Goal: Task Accomplishment & Management: Use online tool/utility

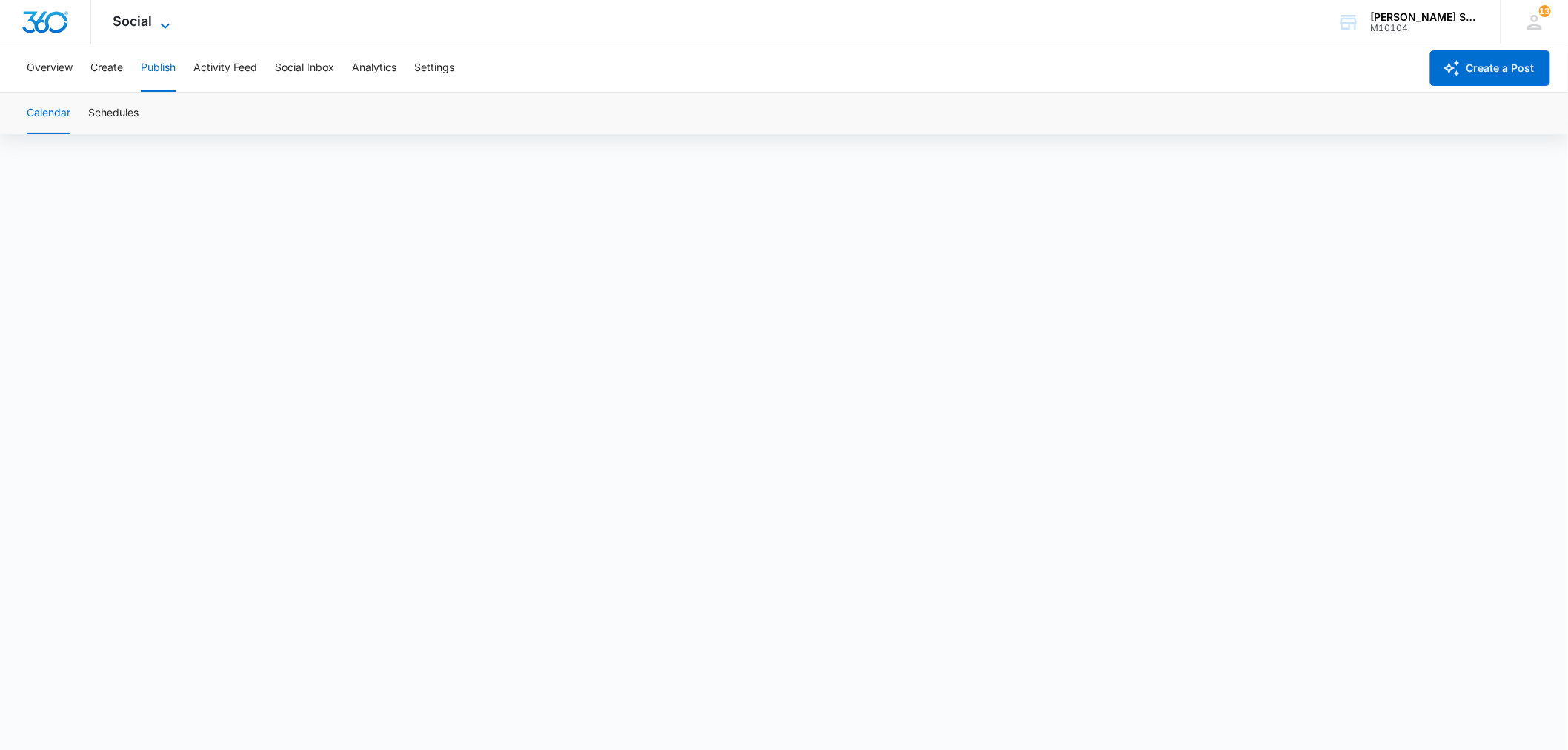
click at [169, 25] on icon at bounding box center [165, 26] width 18 height 18
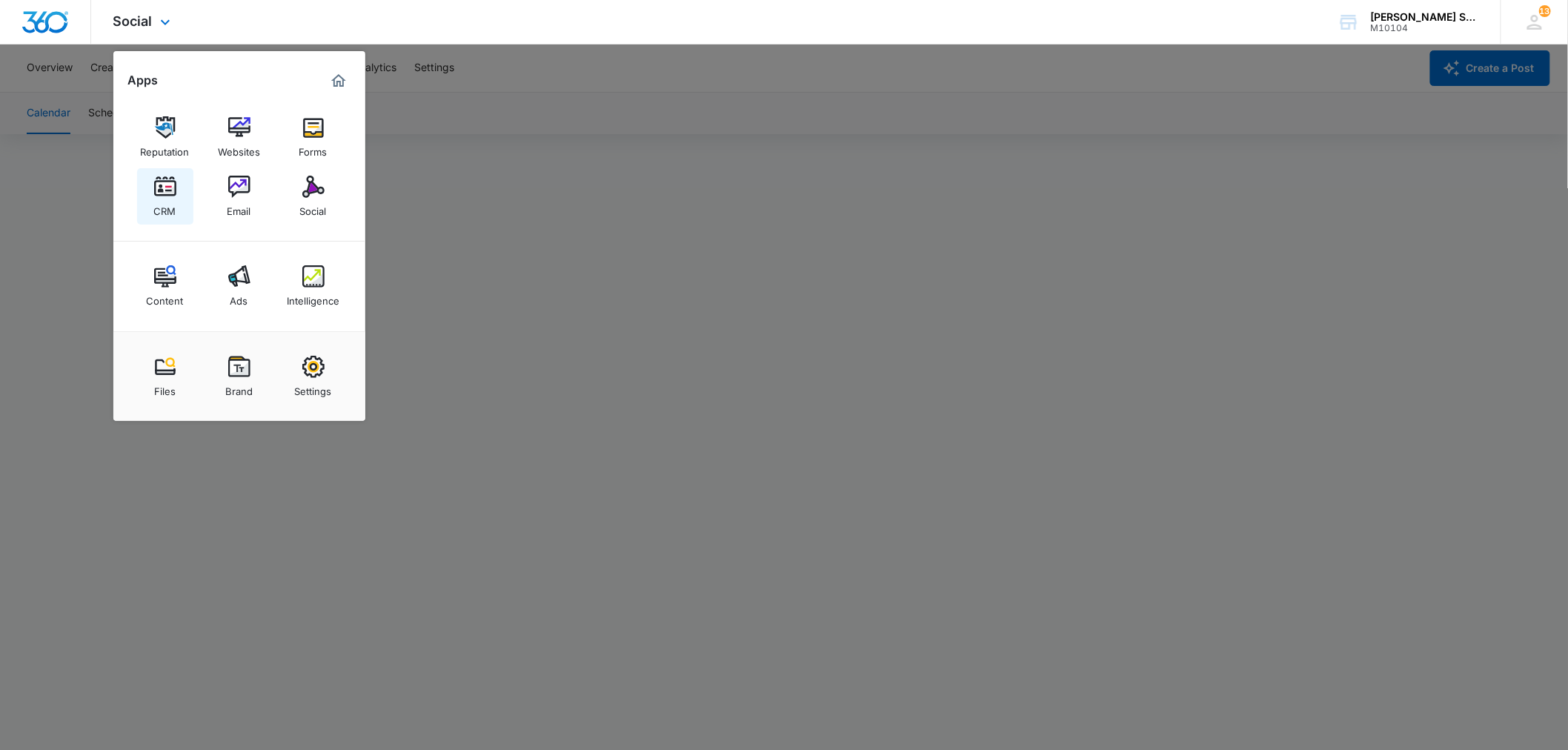
click at [160, 181] on img at bounding box center [165, 186] width 22 height 22
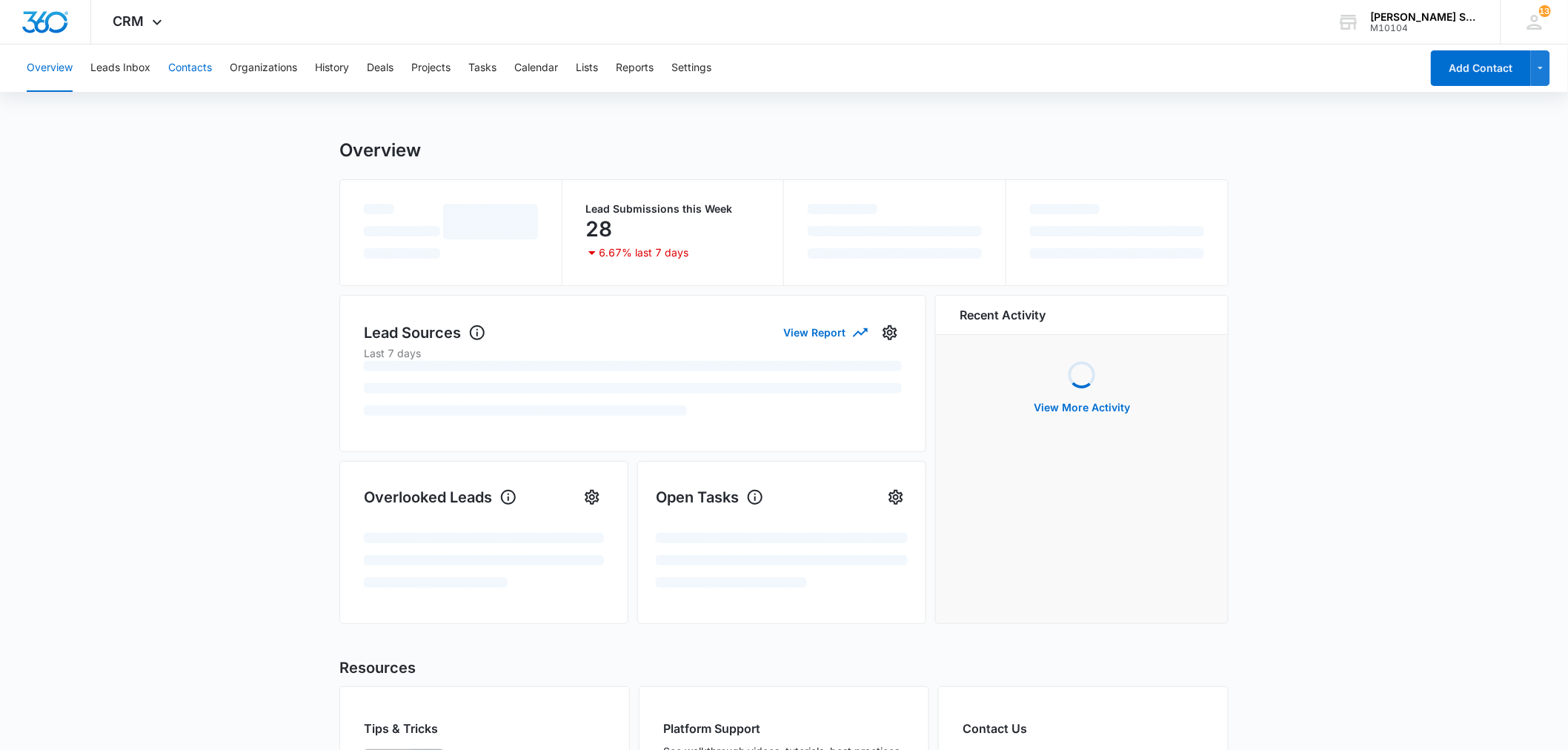
click at [198, 63] on button "Contacts" at bounding box center [190, 68] width 44 height 47
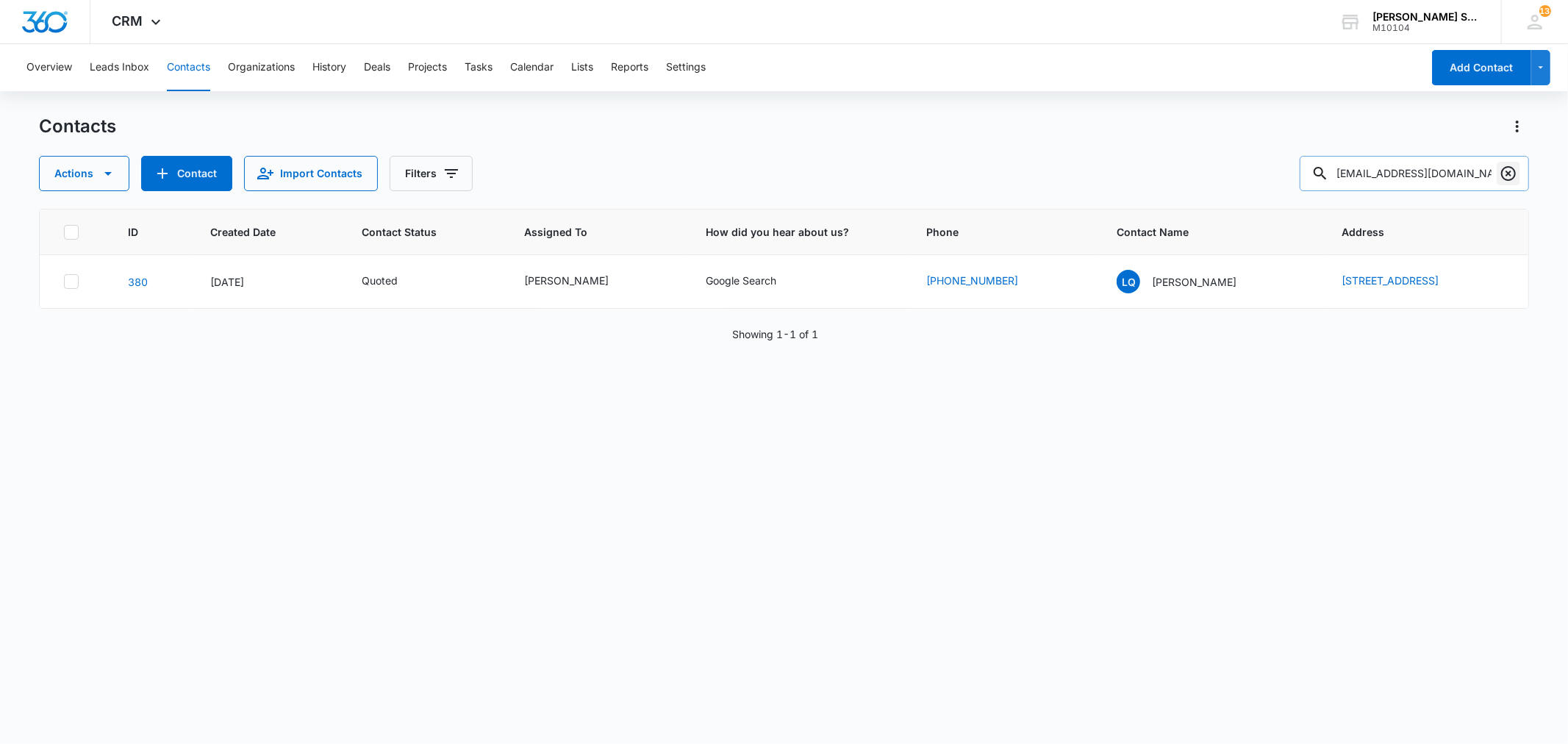
click at [1511, 169] on icon "Clear" at bounding box center [1508, 173] width 18 height 18
